Goal: Check status

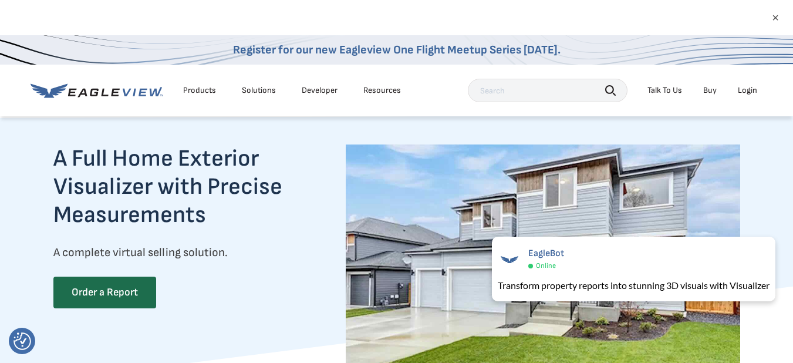
click at [746, 93] on div "Login" at bounding box center [747, 90] width 19 height 11
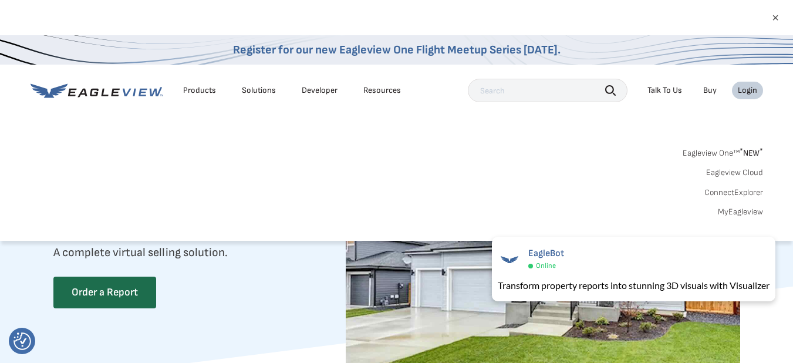
click at [736, 211] on link "MyEagleview" at bounding box center [740, 212] width 45 height 11
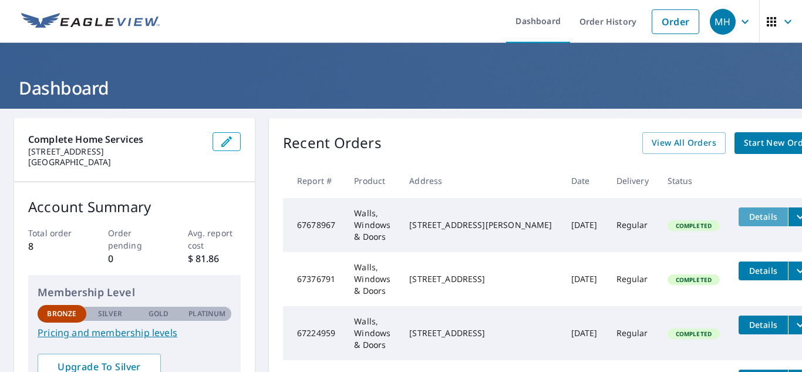
click at [746, 215] on span "Details" at bounding box center [763, 216] width 35 height 11
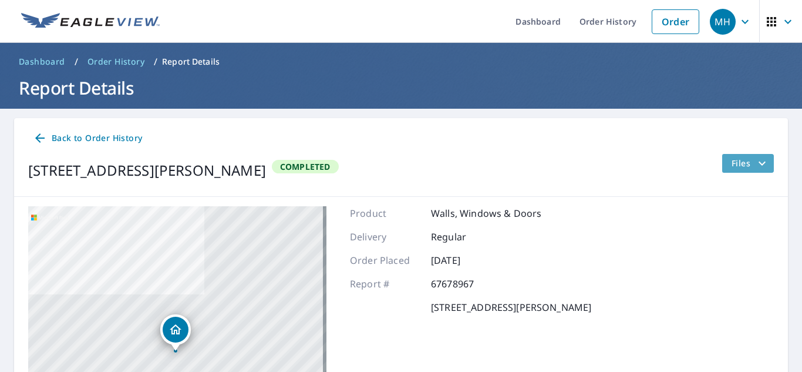
click at [734, 161] on span "Files" at bounding box center [751, 163] width 38 height 14
